Goal: Navigation & Orientation: Find specific page/section

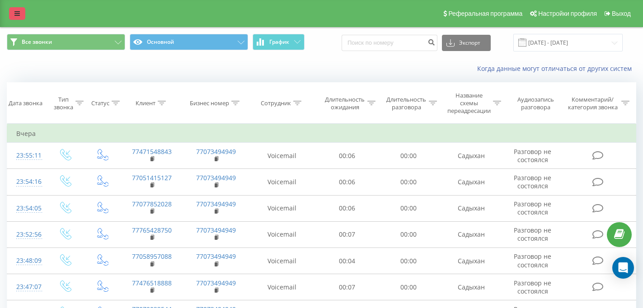
click at [20, 18] on link at bounding box center [17, 13] width 16 height 13
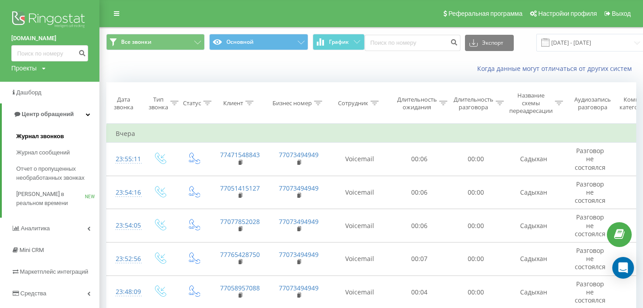
click at [39, 136] on span "Журнал звонков" at bounding box center [39, 136] width 47 height 9
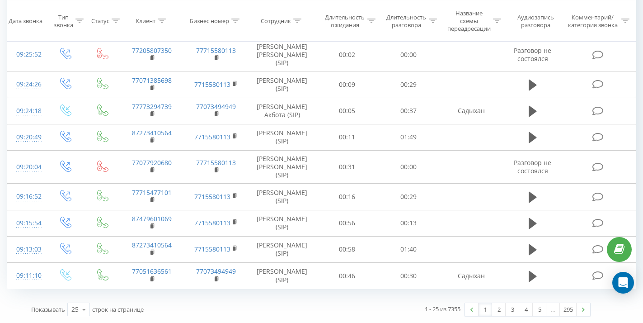
scroll to position [557, 0]
click at [500, 307] on link "2" at bounding box center [499, 309] width 14 height 13
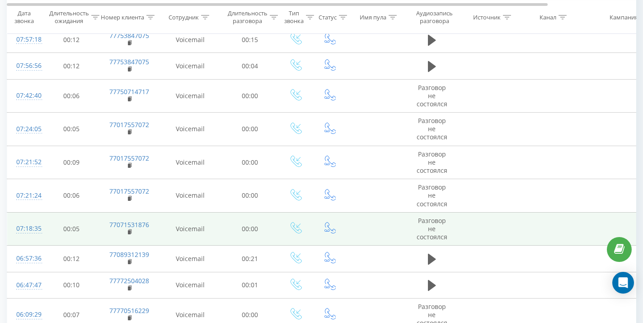
scroll to position [552, 0]
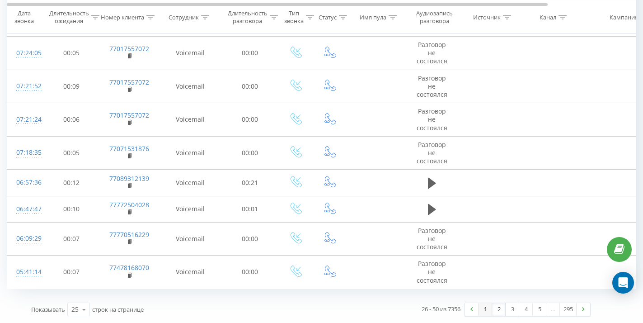
click at [486, 309] on link "1" at bounding box center [485, 309] width 14 height 13
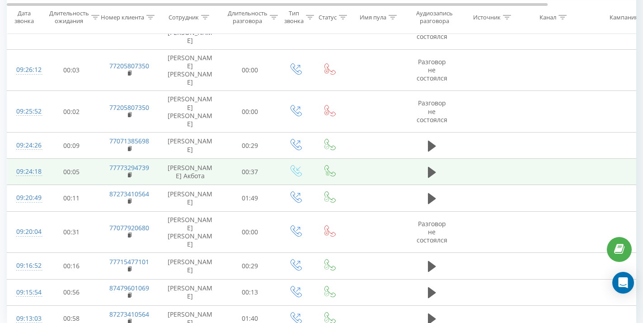
scroll to position [577, 0]
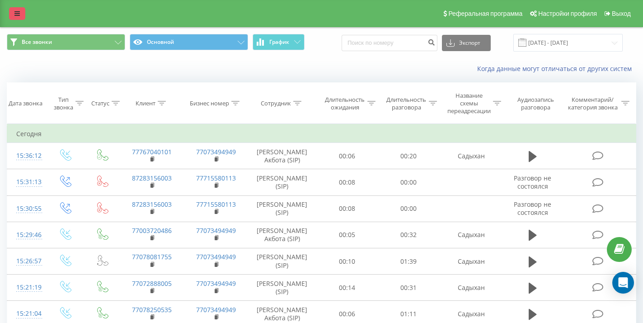
click at [21, 19] on link at bounding box center [17, 13] width 16 height 13
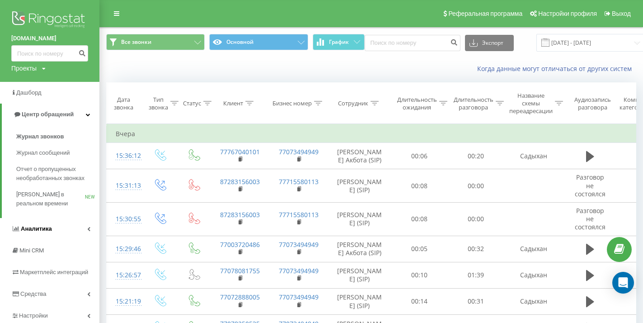
click at [37, 225] on span "Аналитика" at bounding box center [36, 228] width 31 height 7
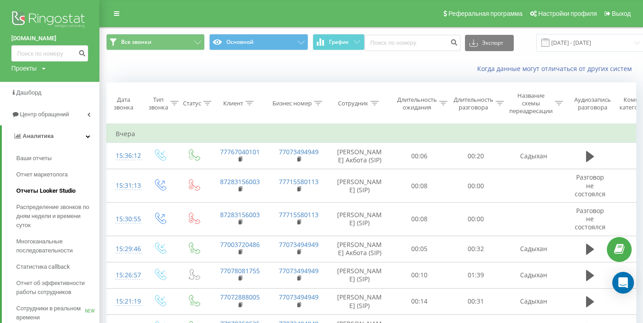
click at [41, 189] on span "Отчеты Looker Studio" at bounding box center [45, 190] width 59 height 9
